Goal: Information Seeking & Learning: Learn about a topic

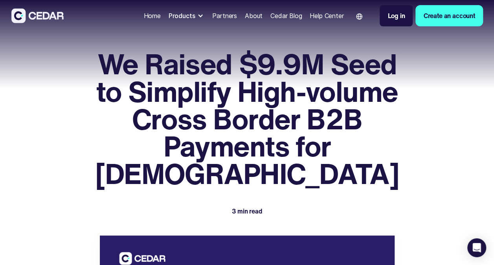
click at [143, 14] on div "Home" at bounding box center [151, 15] width 17 height 9
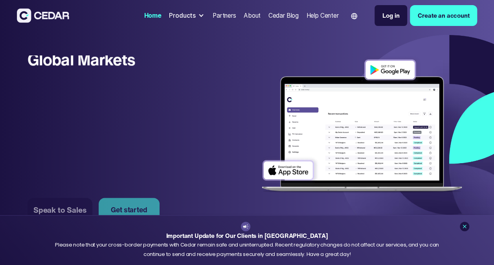
click at [265, 19] on link "Cedar Blog" at bounding box center [283, 15] width 37 height 17
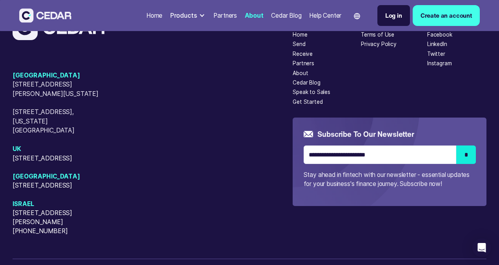
scroll to position [1885, 0]
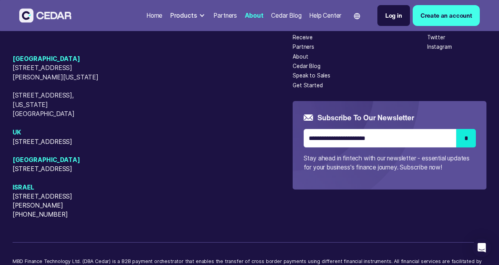
click at [166, 207] on div "USA 405 Cameron Sreet, Alexandria, Virginia, 22314 50 W 23rd Street, New York, …" at bounding box center [153, 136] width 280 height 165
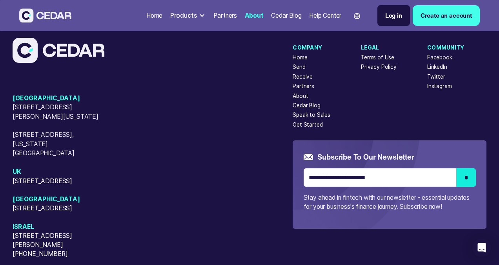
click at [384, 57] on div "Terms of Use" at bounding box center [377, 57] width 33 height 8
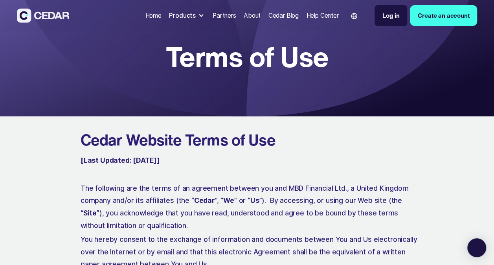
scroll to position [39, 0]
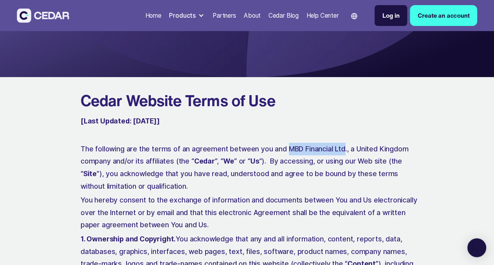
drag, startPoint x: 284, startPoint y: 145, endPoint x: 340, endPoint y: 145, distance: 55.8
click at [340, 145] on p "The following are the terms of an agreement between you and MBD Financial Ltd.,…" at bounding box center [249, 168] width 339 height 50
copy p "MBD Financial Ltd"
click at [133, 170] on p "The following are the terms of an agreement between you and MBD Financial Ltd.,…" at bounding box center [249, 168] width 339 height 50
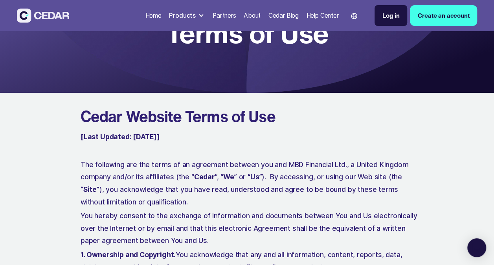
scroll to position [0, 0]
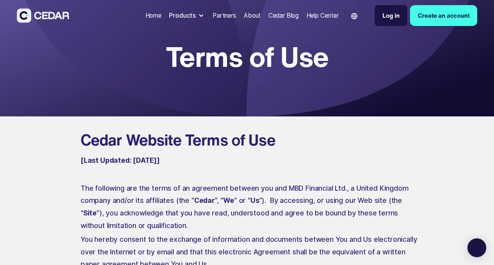
click at [221, 19] on div "Partners" at bounding box center [224, 15] width 24 height 9
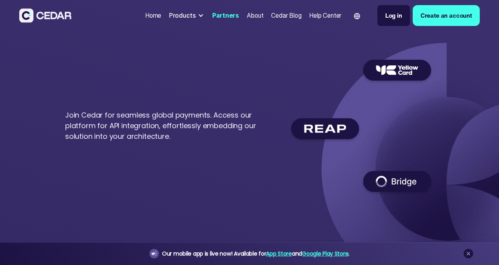
click at [194, 17] on div "Products" at bounding box center [187, 15] width 42 height 15
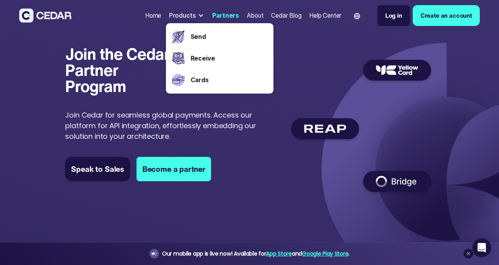
click at [188, 16] on div "Products" at bounding box center [182, 15] width 27 height 9
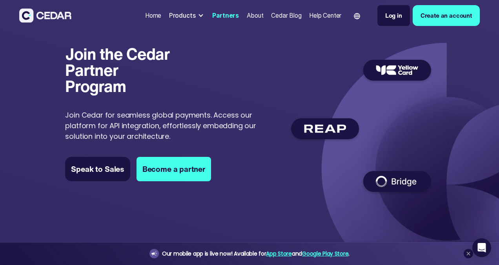
click at [159, 17] on div "Home" at bounding box center [153, 15] width 16 height 9
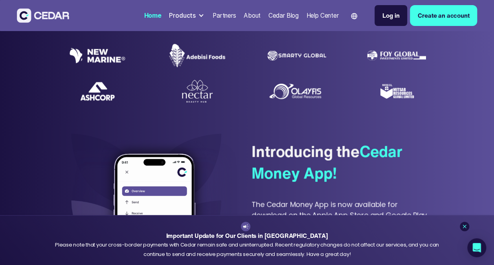
scroll to position [275, 0]
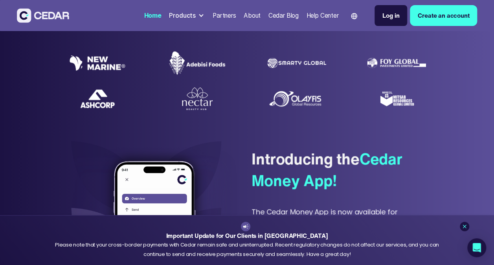
click at [286, 19] on div "Cedar Blog" at bounding box center [283, 15] width 30 height 9
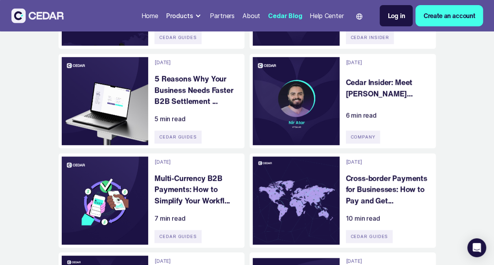
scroll to position [393, 0]
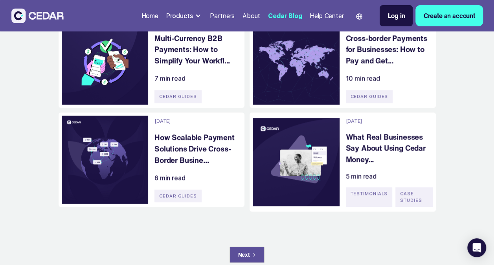
click at [247, 259] on link "Next" at bounding box center [246, 254] width 35 height 16
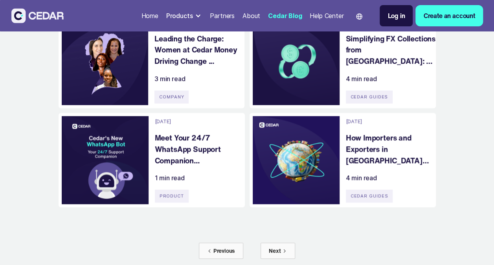
scroll to position [393, 0]
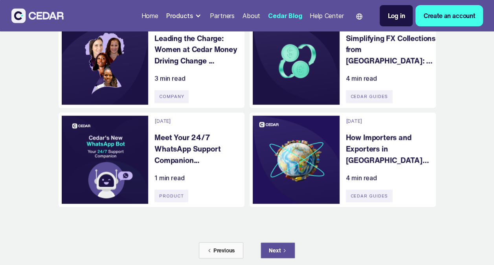
click at [278, 244] on link "Next" at bounding box center [277, 250] width 35 height 16
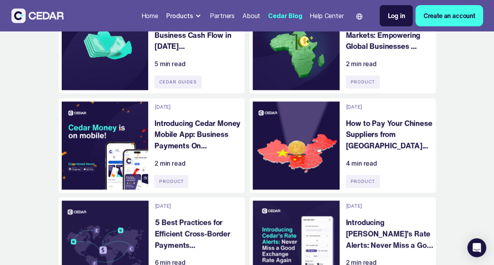
scroll to position [353, 0]
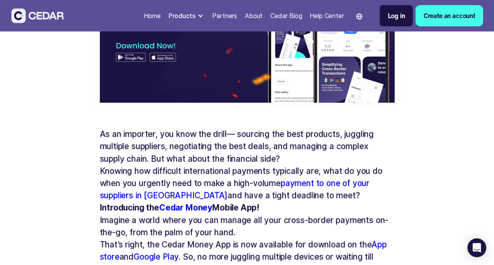
scroll to position [314, 0]
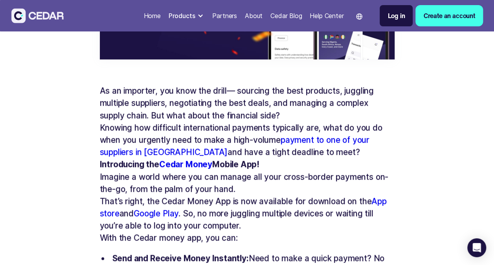
click at [148, 114] on p "As an importer, you know the drill— sourcing the best products, juggling multip…" at bounding box center [247, 102] width 294 height 37
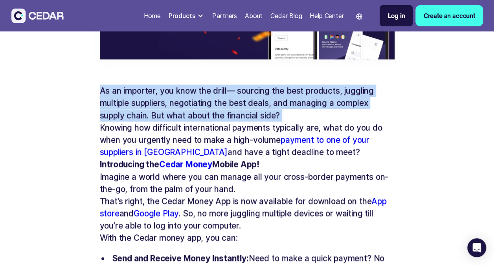
click at [148, 114] on p "As an importer, you know the drill— sourcing the best products, juggling multip…" at bounding box center [247, 102] width 294 height 37
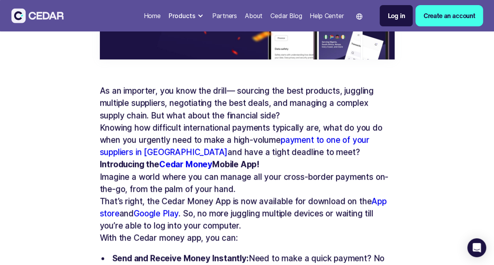
click at [171, 128] on p "Knowing how difficult international payments typically are, what do you do when…" at bounding box center [247, 139] width 294 height 37
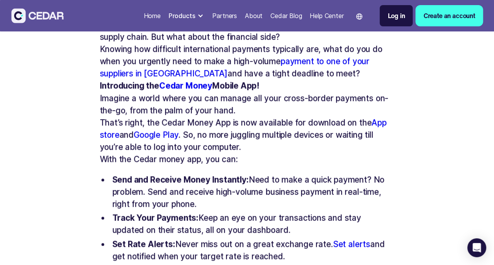
scroll to position [471, 0]
